Goal: Transaction & Acquisition: Register for event/course

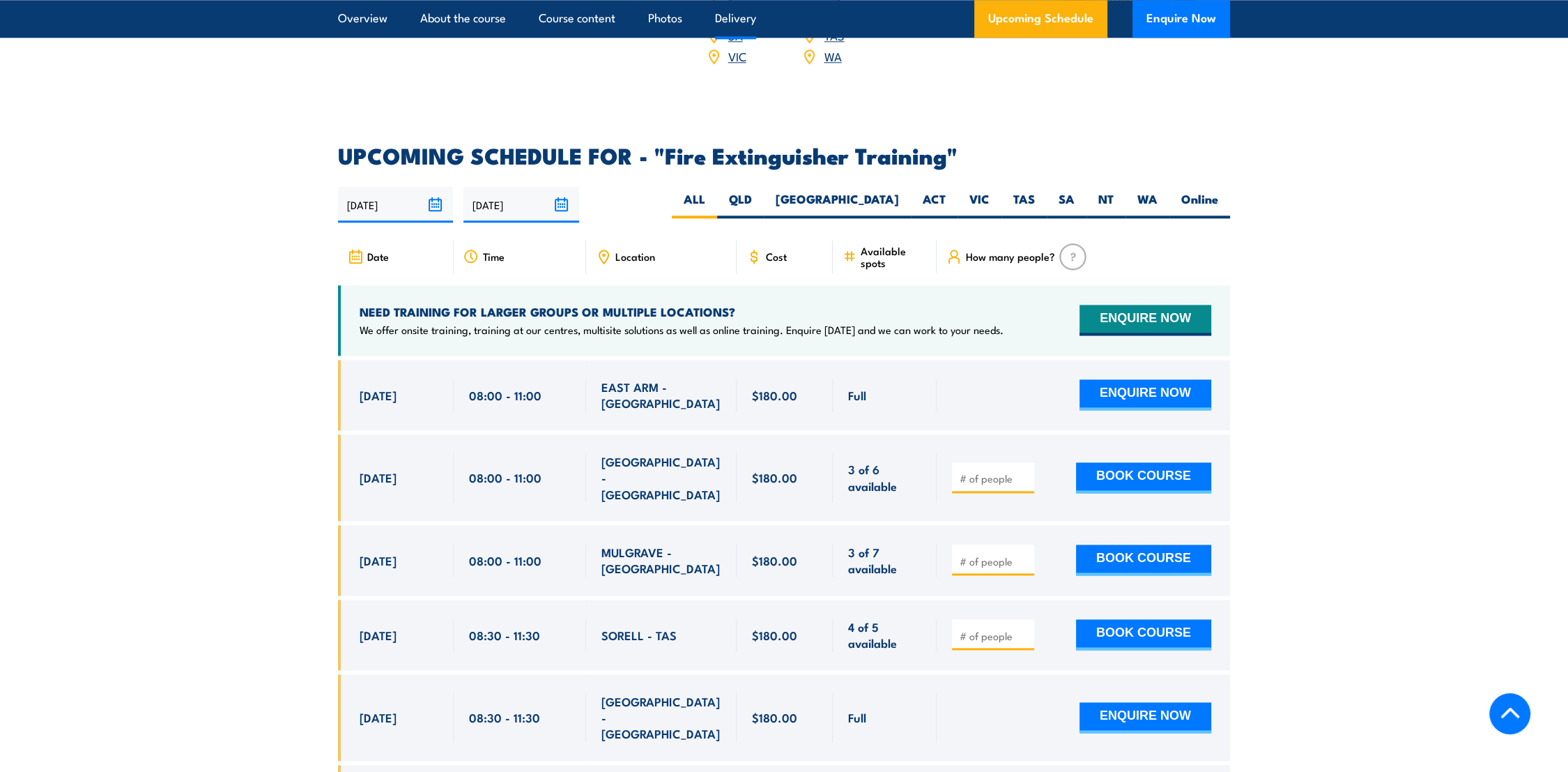
scroll to position [2091, 0]
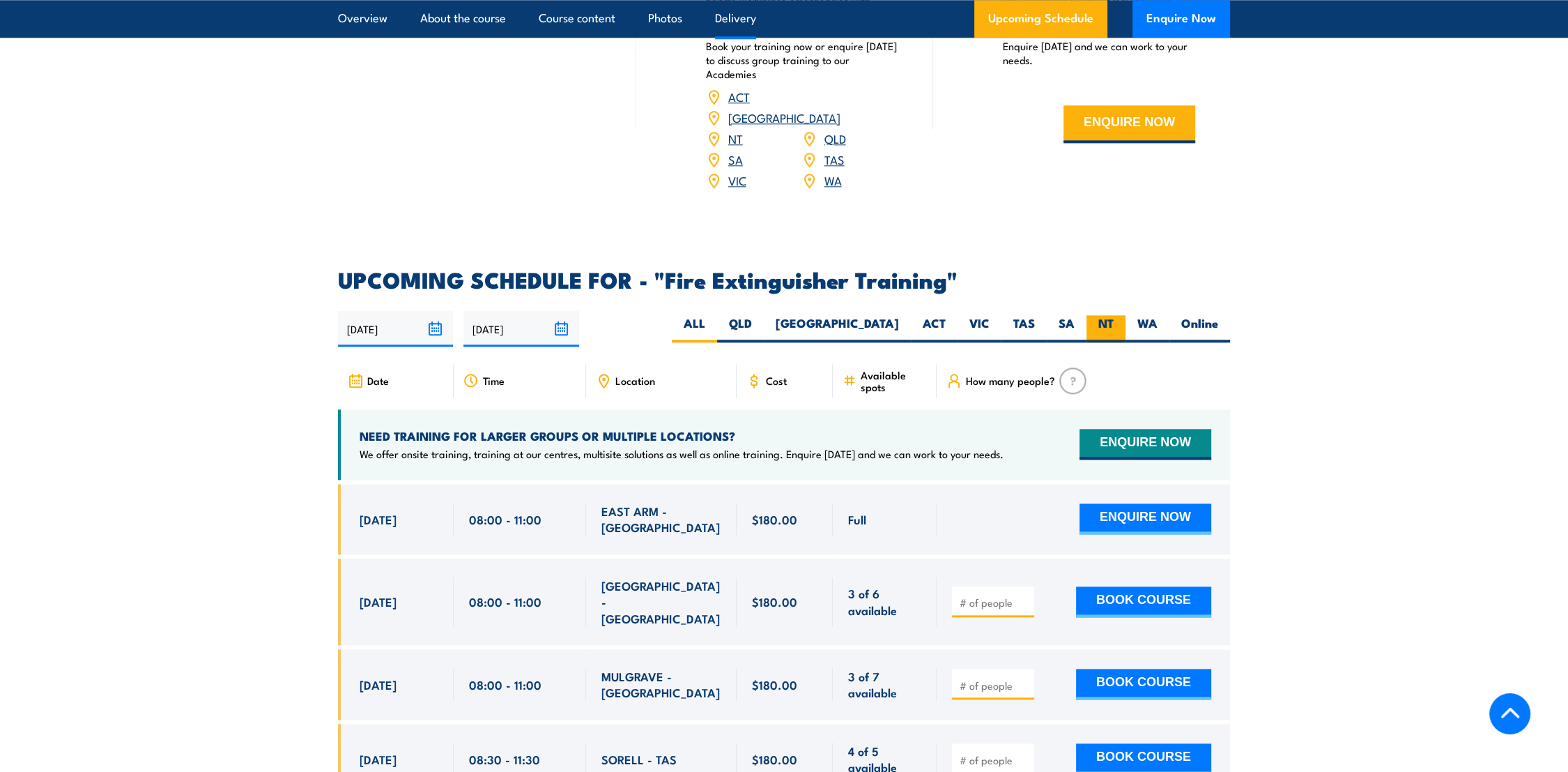
click at [1102, 315] on label "NT" at bounding box center [1106, 329] width 39 height 28
click at [1114, 315] on input "NT" at bounding box center [1118, 320] width 9 height 9
radio input "true"
click at [1076, 315] on label "SA" at bounding box center [1067, 329] width 40 height 28
click at [1076, 315] on input "SA" at bounding box center [1079, 320] width 9 height 9
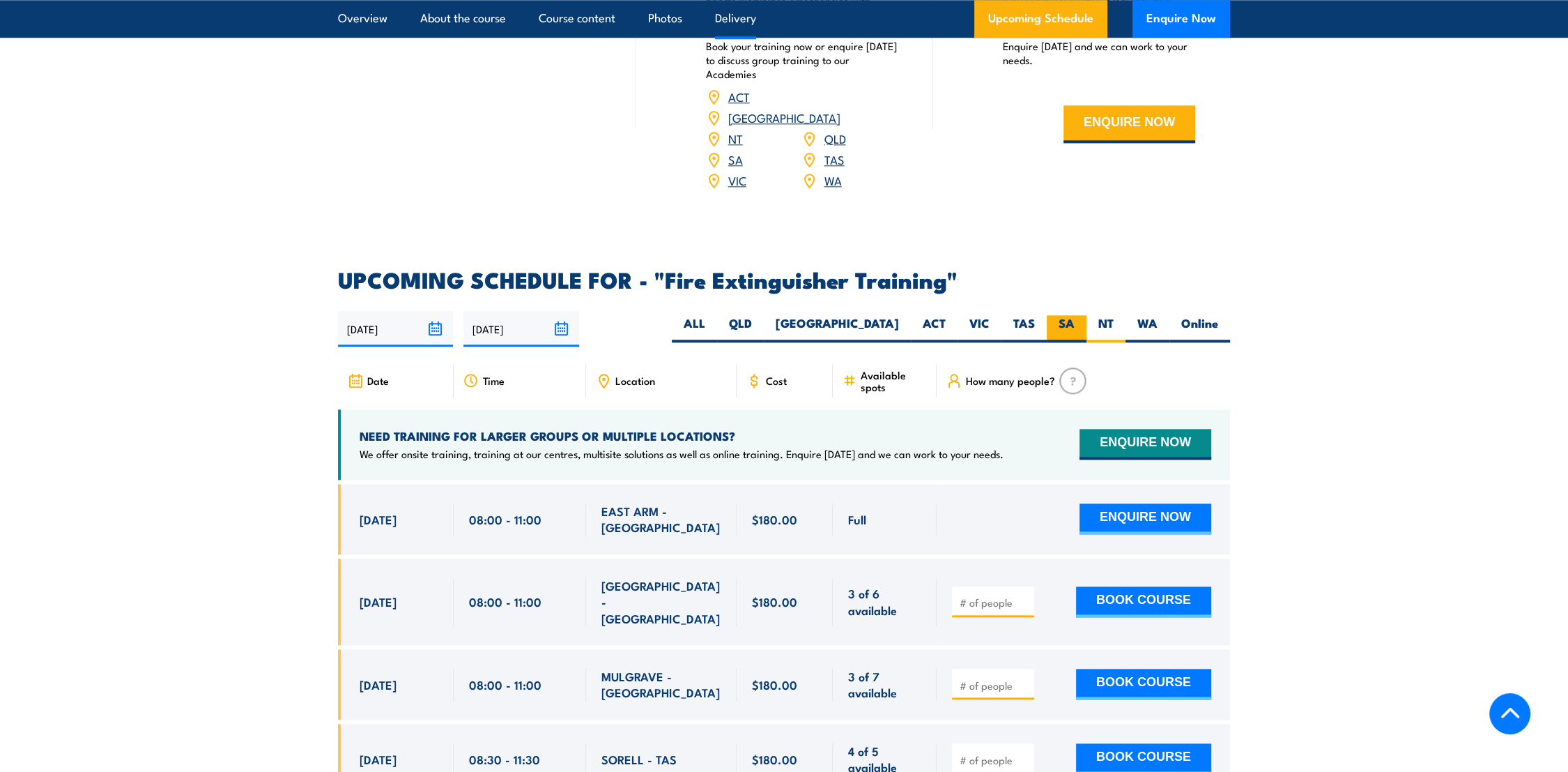
radio input "true"
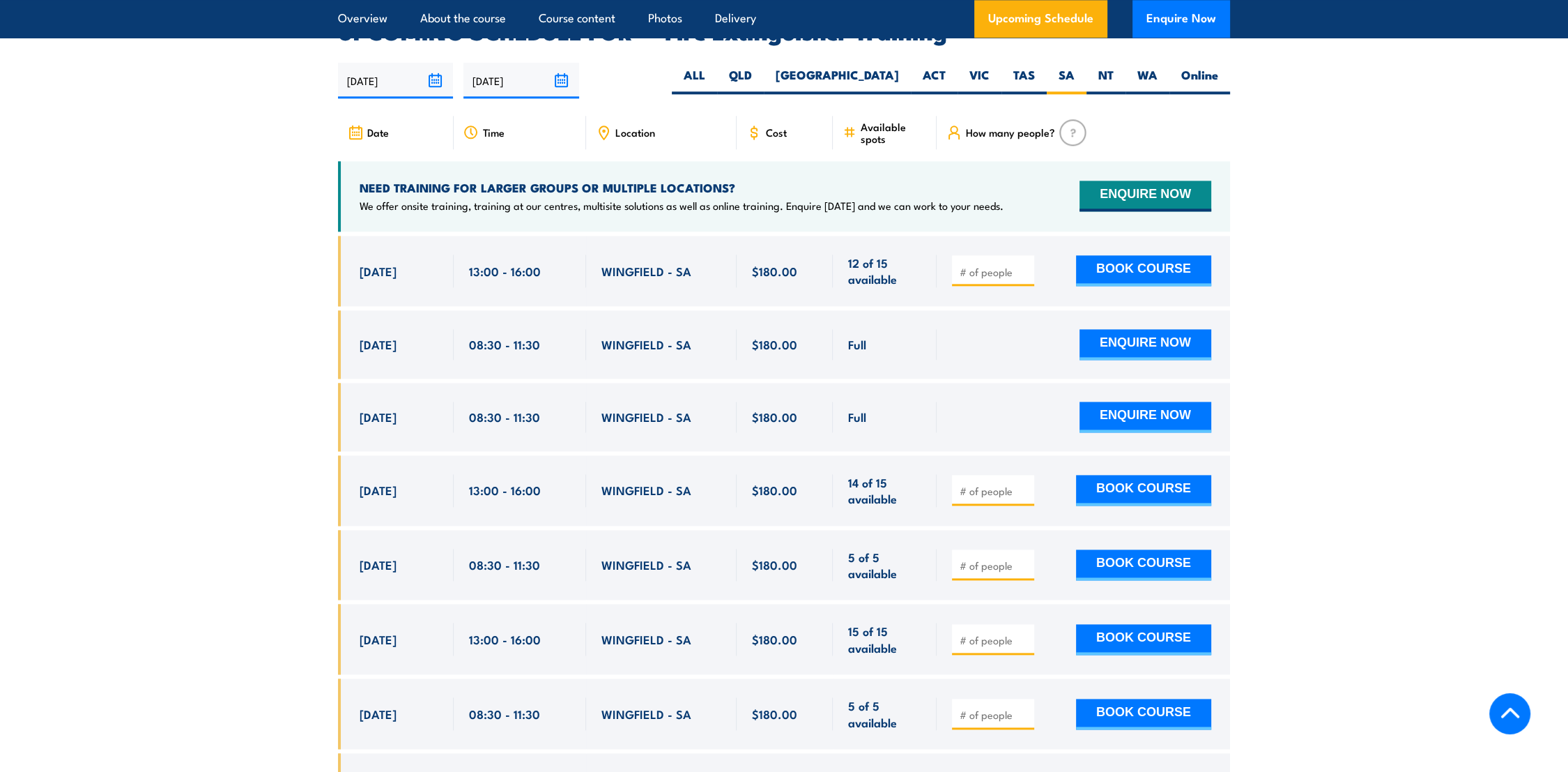
click at [987, 265] on input "number" at bounding box center [995, 271] width 70 height 14
type input "1"
click at [1160, 255] on button "BOOK COURSE" at bounding box center [1144, 270] width 135 height 31
